Goal: Complete application form: Complete application form

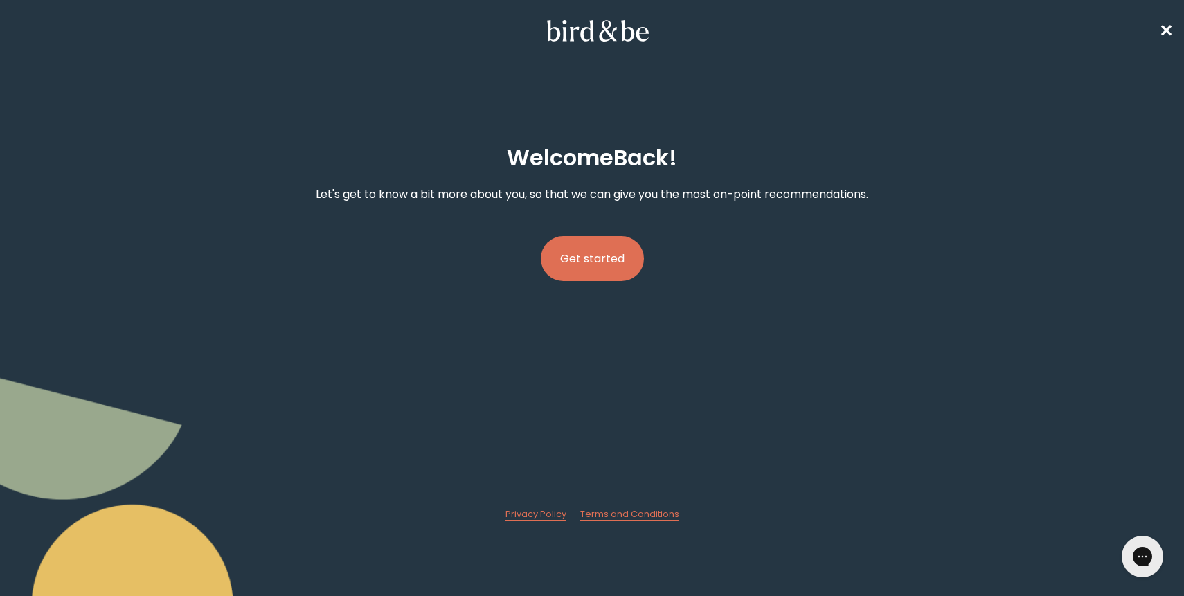
click at [595, 251] on button "Get started" at bounding box center [592, 258] width 103 height 45
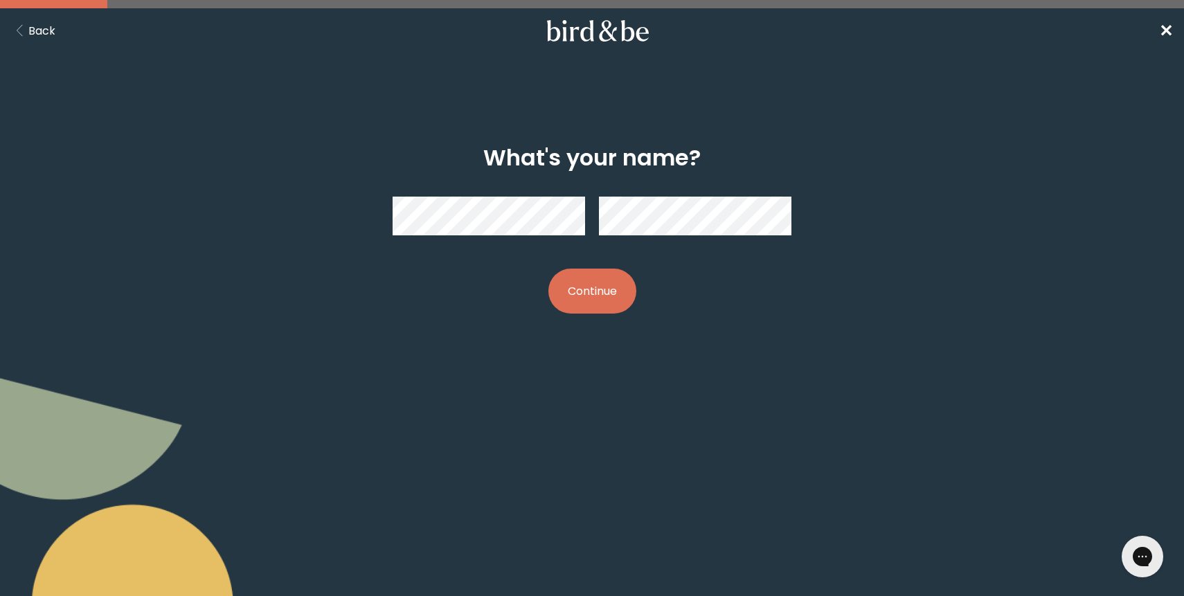
click at [607, 287] on button "Continue" at bounding box center [592, 291] width 88 height 45
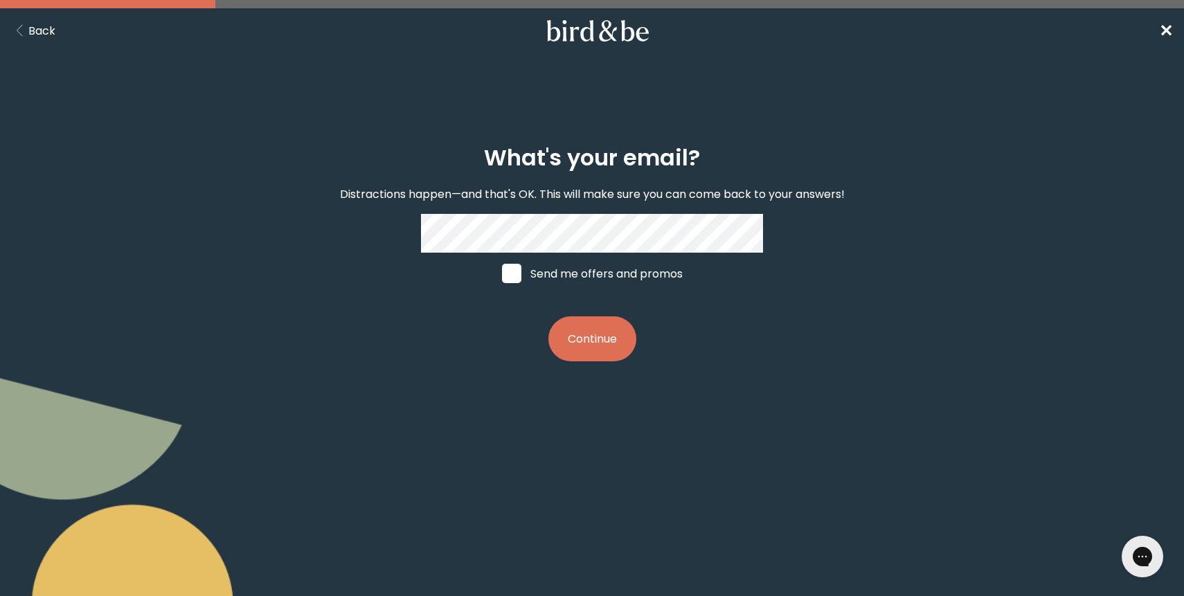
click at [586, 338] on button "Continue" at bounding box center [592, 338] width 88 height 45
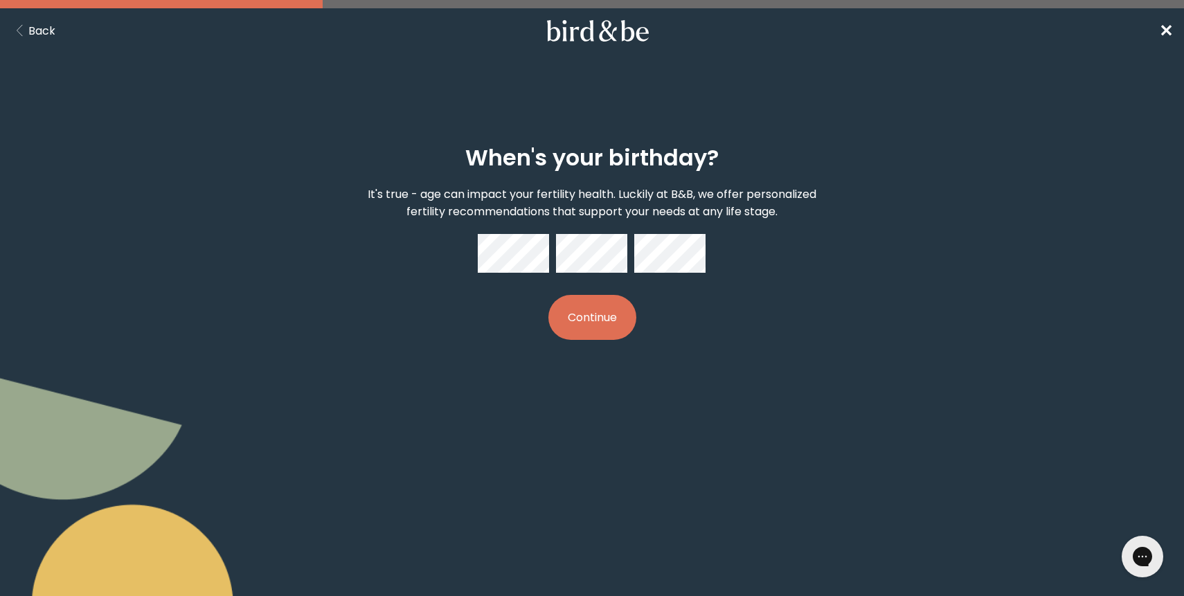
click at [708, 253] on div "When's your birthday? It's true - age can impact your fertility health. Luckily…" at bounding box center [592, 243] width 570 height 240
click at [621, 314] on button "Continue" at bounding box center [592, 317] width 88 height 45
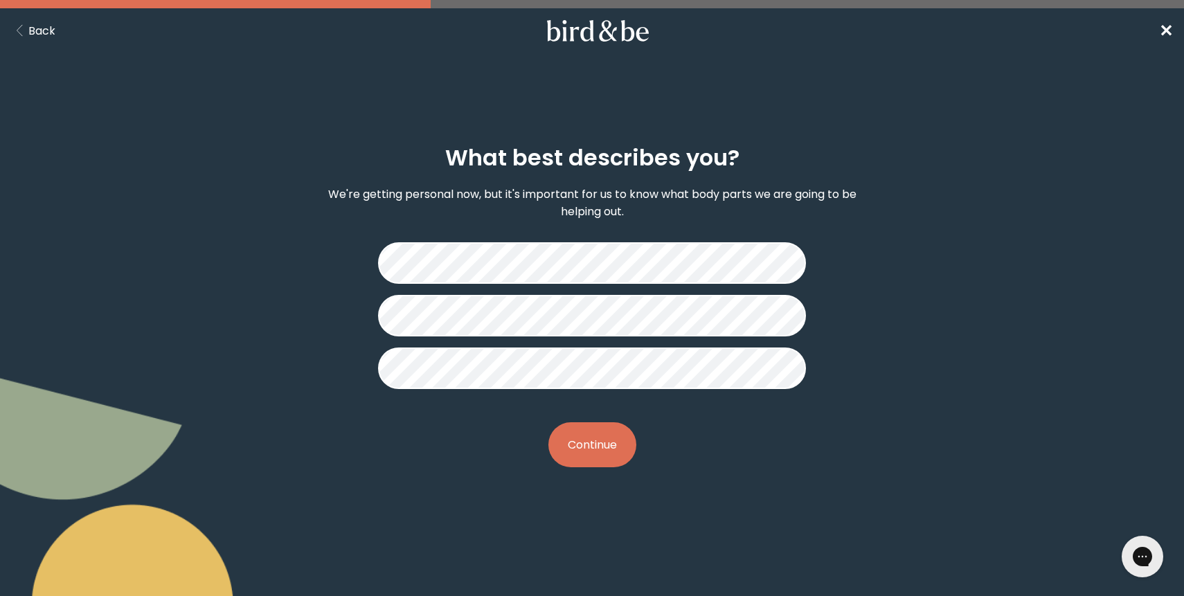
click at [622, 434] on button "Continue" at bounding box center [592, 444] width 88 height 45
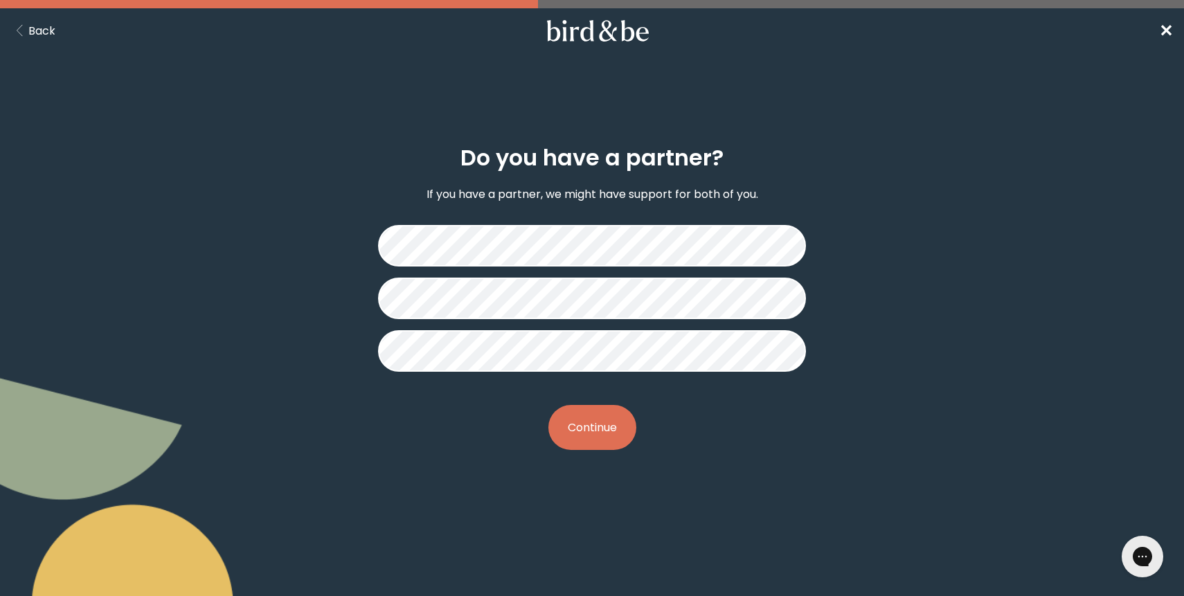
click at [593, 415] on button "Continue" at bounding box center [592, 427] width 88 height 45
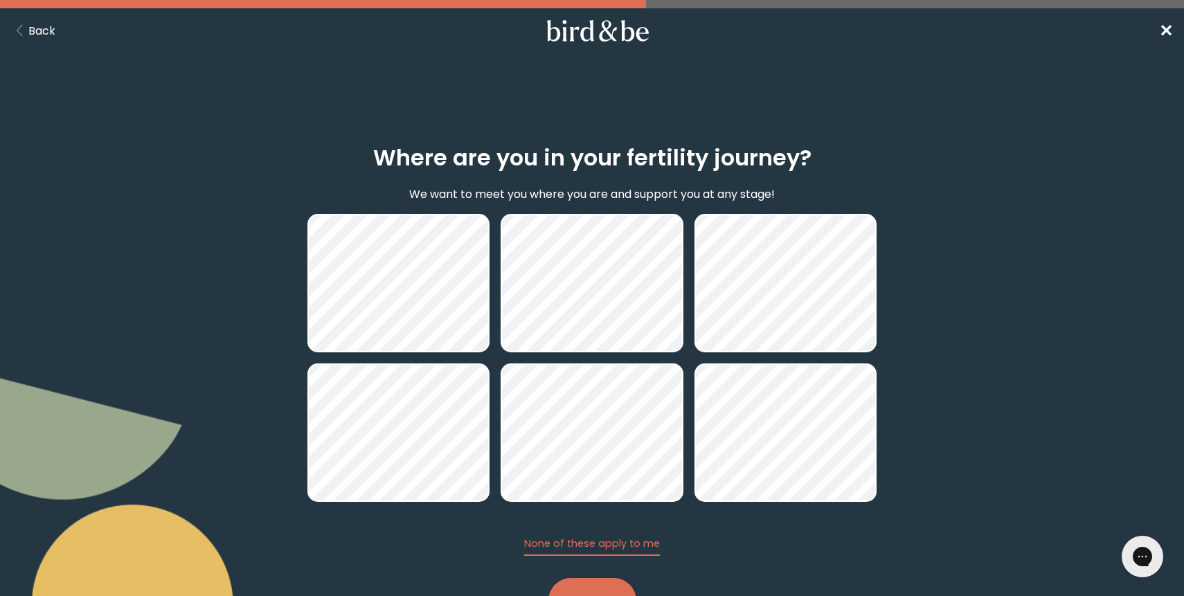
scroll to position [59, 0]
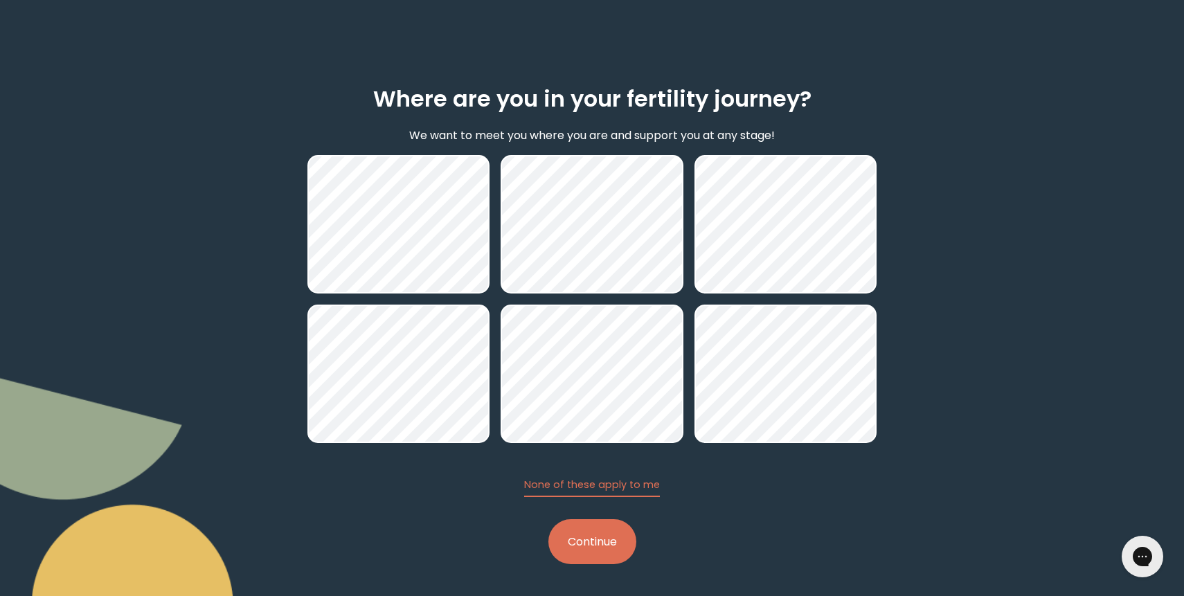
click at [614, 540] on button "Continue" at bounding box center [592, 541] width 88 height 45
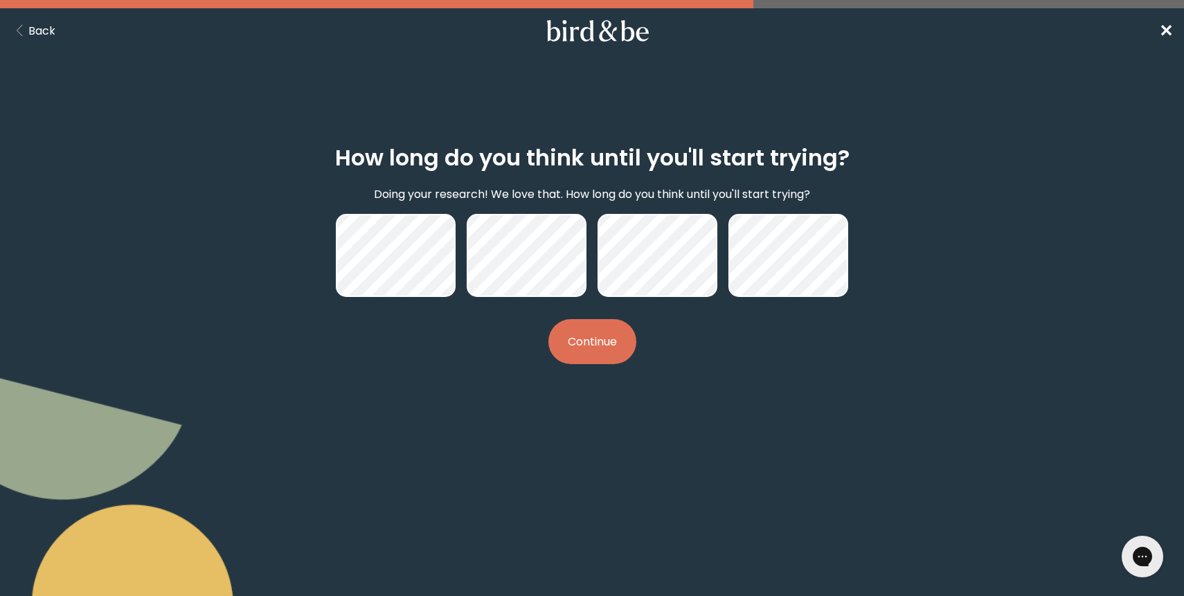
click at [586, 350] on button "Continue" at bounding box center [592, 341] width 88 height 45
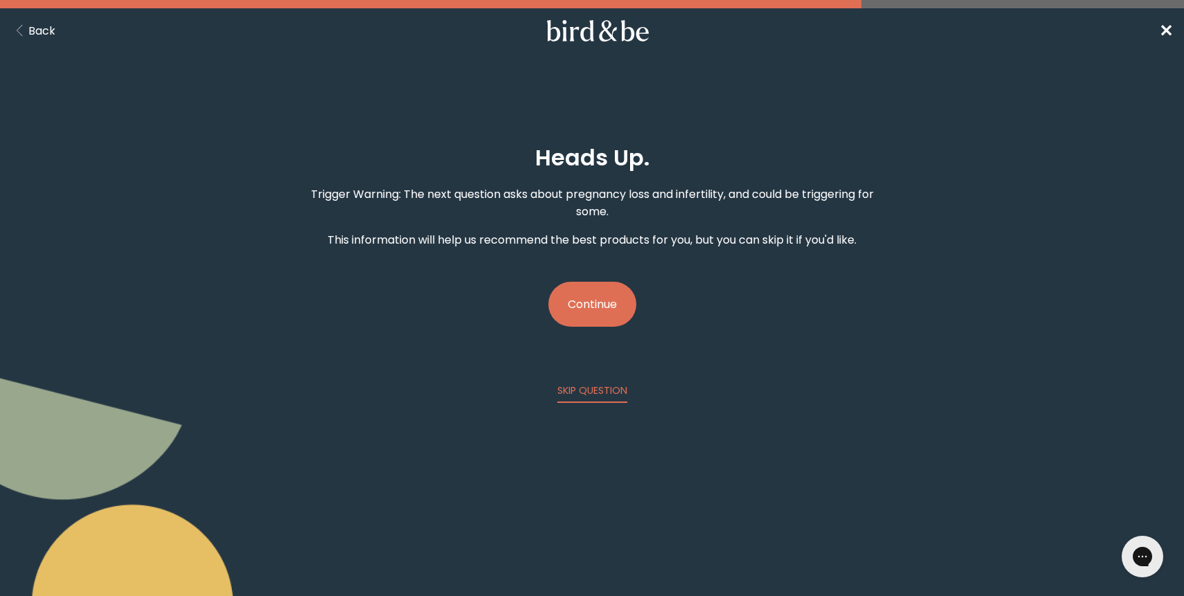
click at [52, 32] on button "Back" at bounding box center [33, 30] width 44 height 17
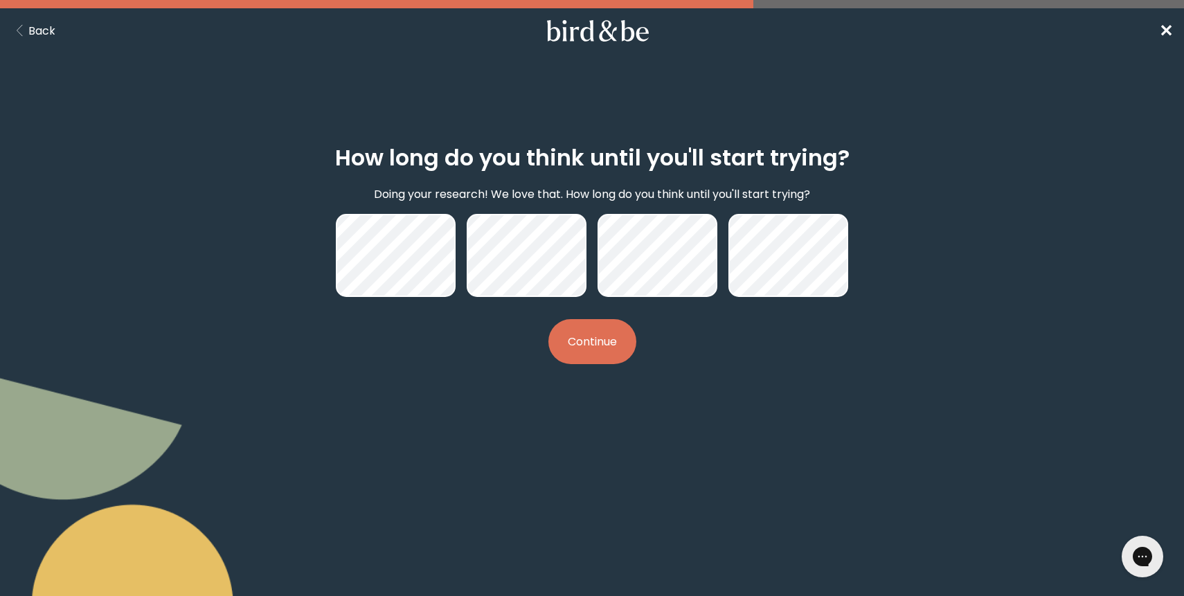
click at [594, 336] on button "Continue" at bounding box center [592, 341] width 88 height 45
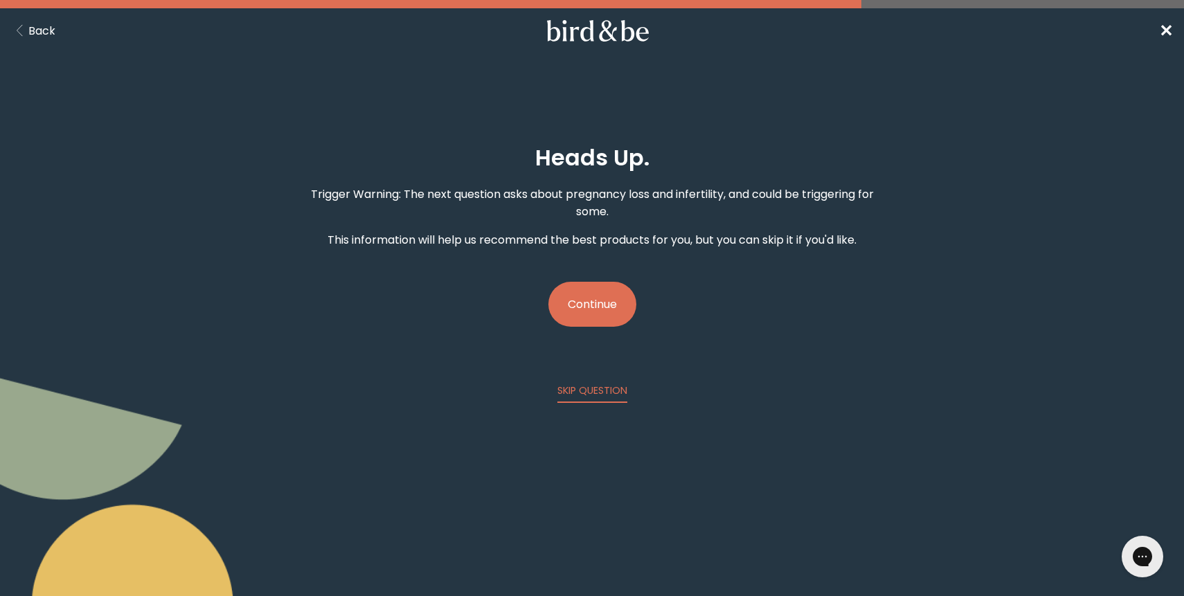
click at [602, 312] on button "Continue" at bounding box center [592, 304] width 88 height 45
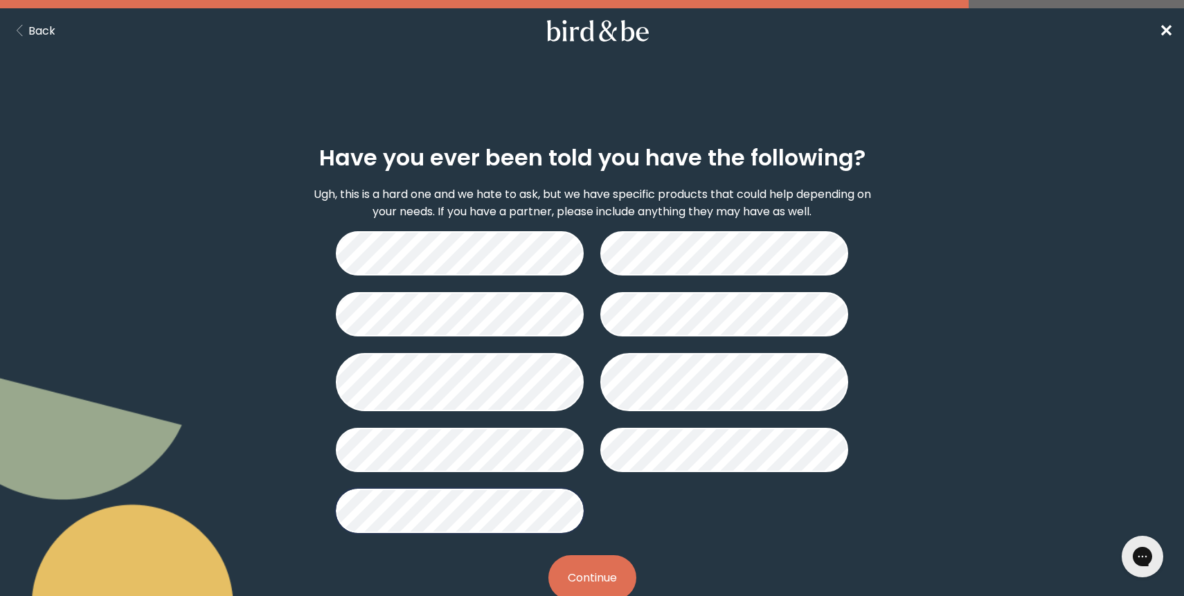
click at [581, 577] on button "Continue" at bounding box center [592, 577] width 88 height 45
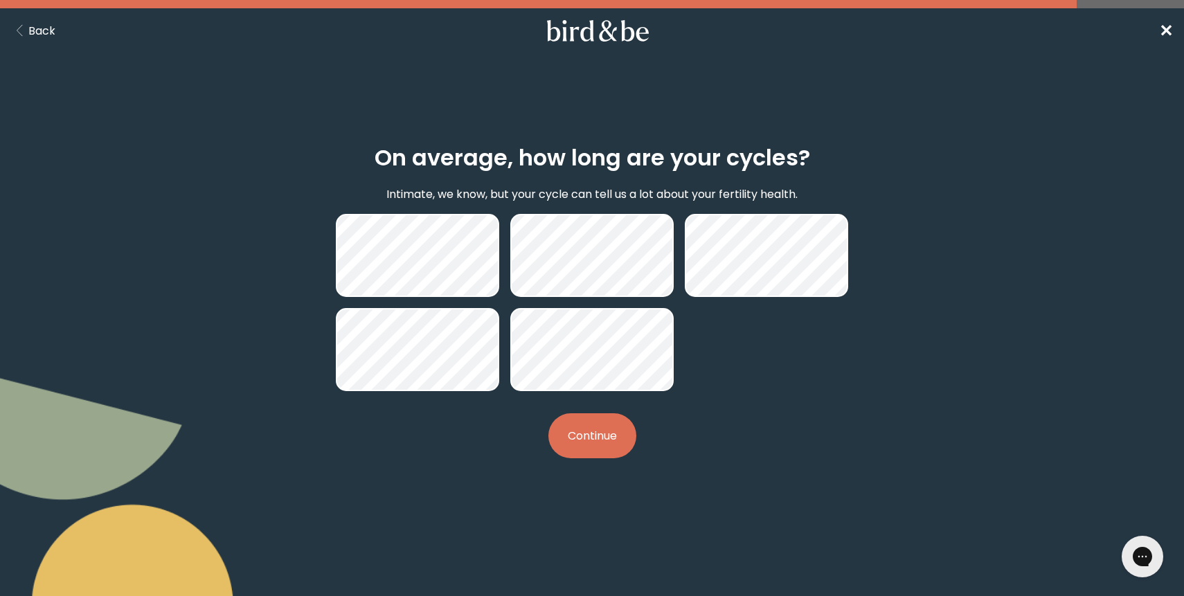
click at [619, 429] on button "Continue" at bounding box center [592, 435] width 88 height 45
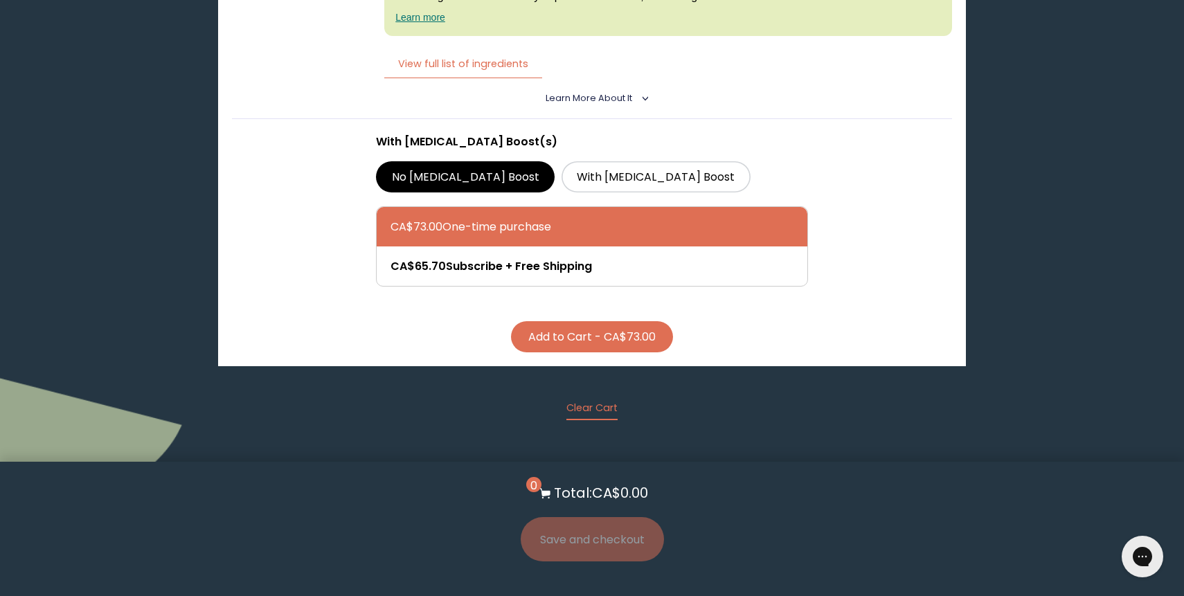
scroll to position [3042, 0]
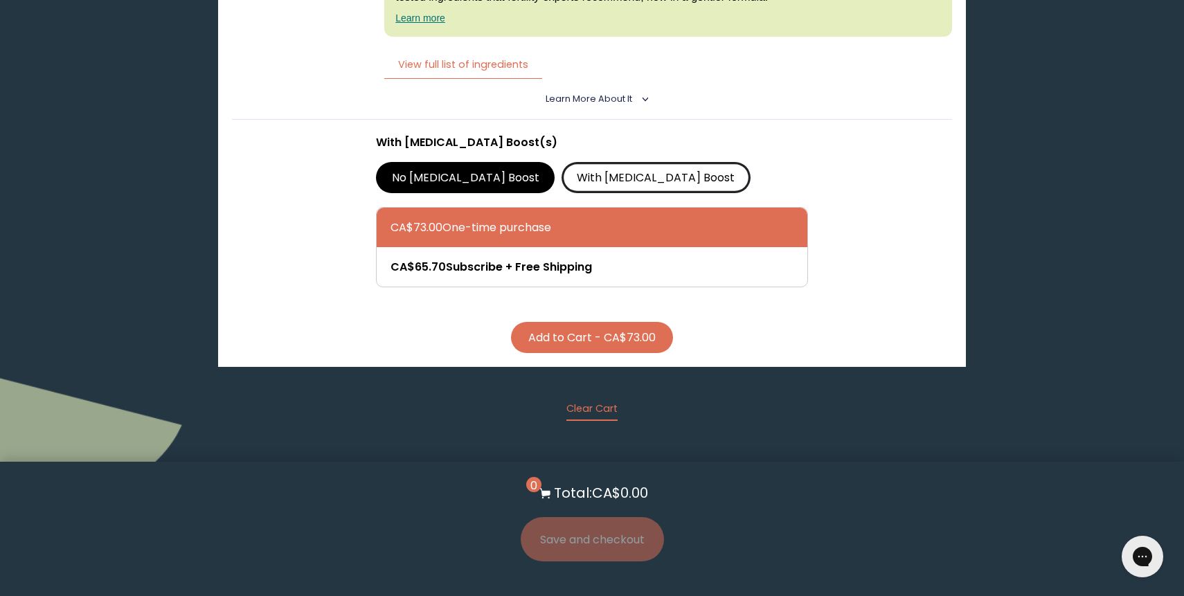
click at [579, 162] on label "With [MEDICAL_DATA] Boost" at bounding box center [656, 177] width 189 height 30
click at [0, 0] on input "With [MEDICAL_DATA] Boost" at bounding box center [0, 0] width 0 height 0
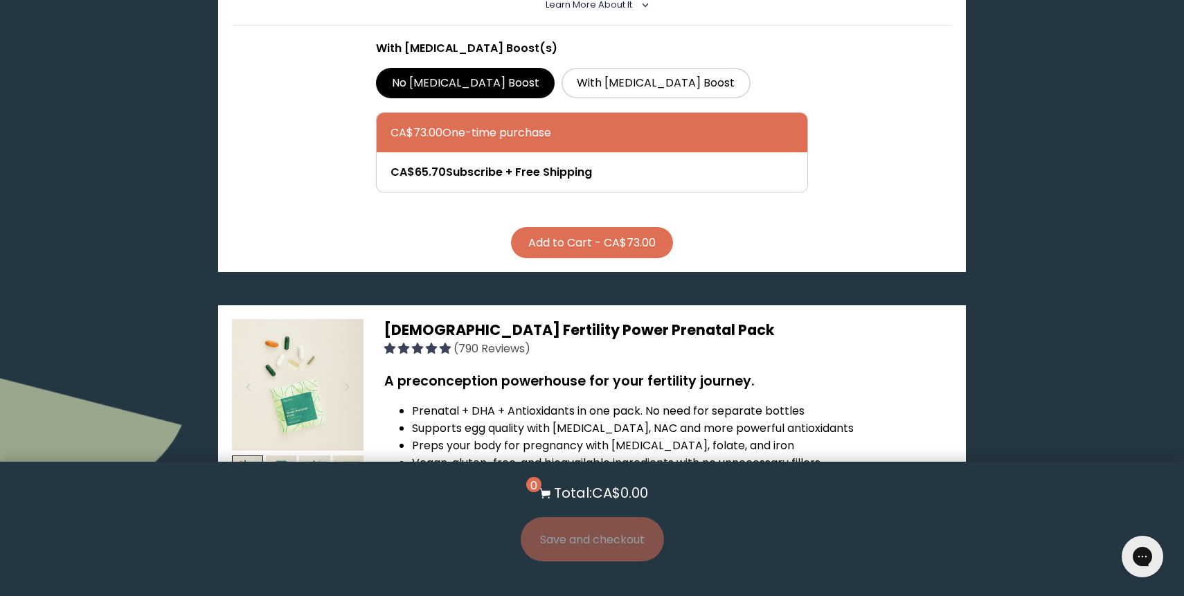
scroll to position [2520, 0]
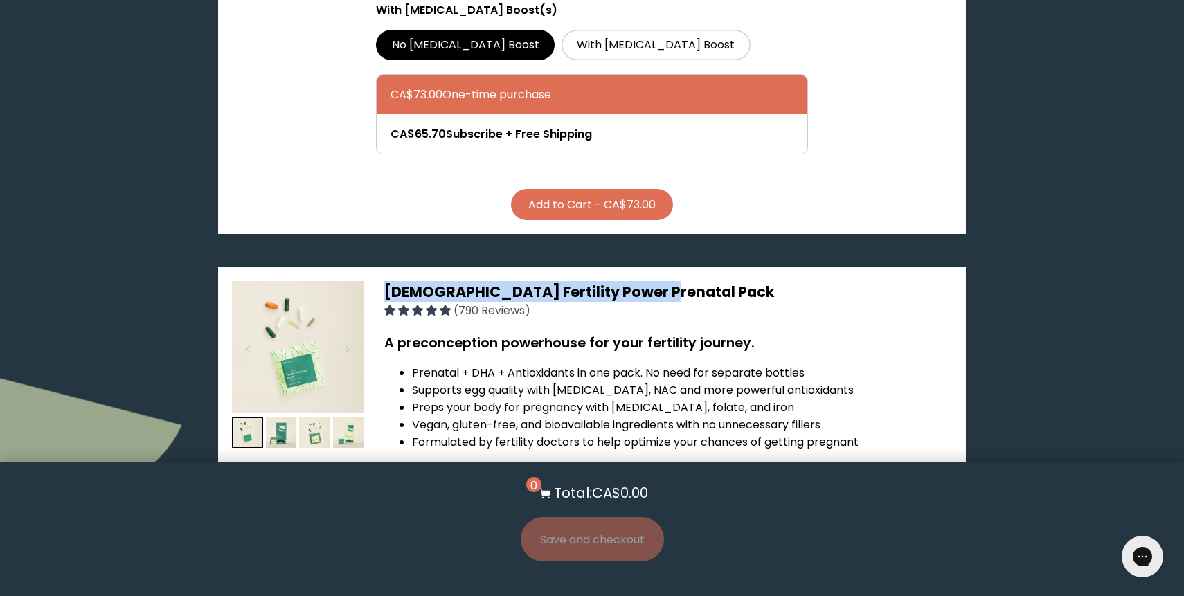
drag, startPoint x: 386, startPoint y: 265, endPoint x: 649, endPoint y: 276, distance: 264.0
click at [649, 282] on span "[DEMOGRAPHIC_DATA] Fertility Power Prenatal Pack" at bounding box center [579, 292] width 390 height 20
copy span "[DEMOGRAPHIC_DATA] Fertility Power Prenatal Pack"
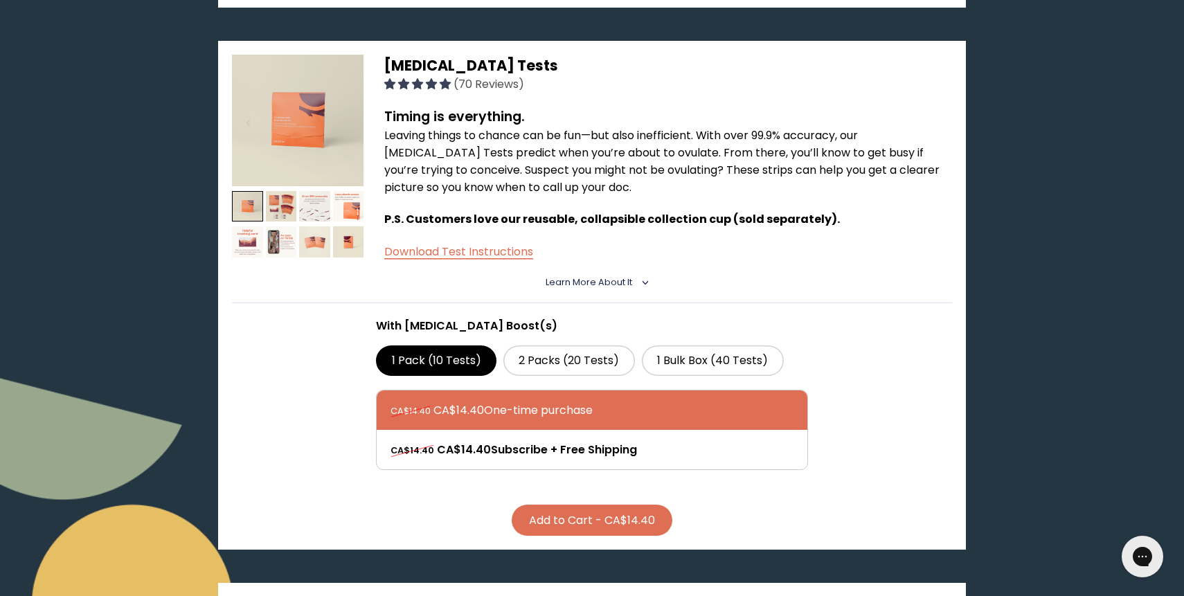
scroll to position [0, 0]
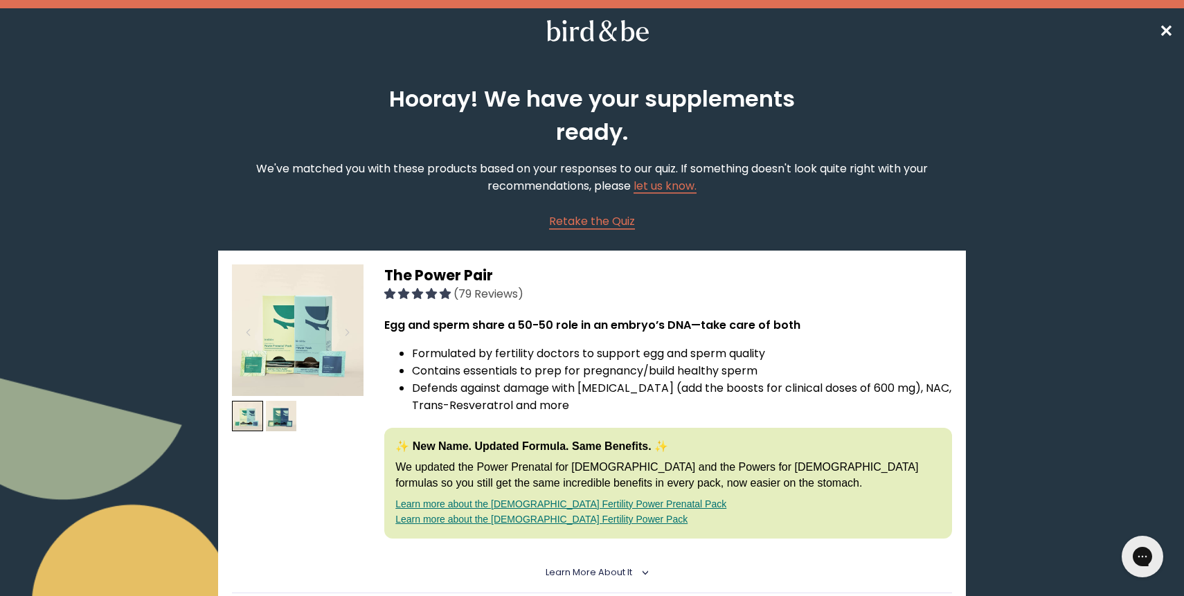
click at [1167, 30] on span "✕" at bounding box center [1166, 30] width 14 height 23
